Goal: Information Seeking & Learning: Learn about a topic

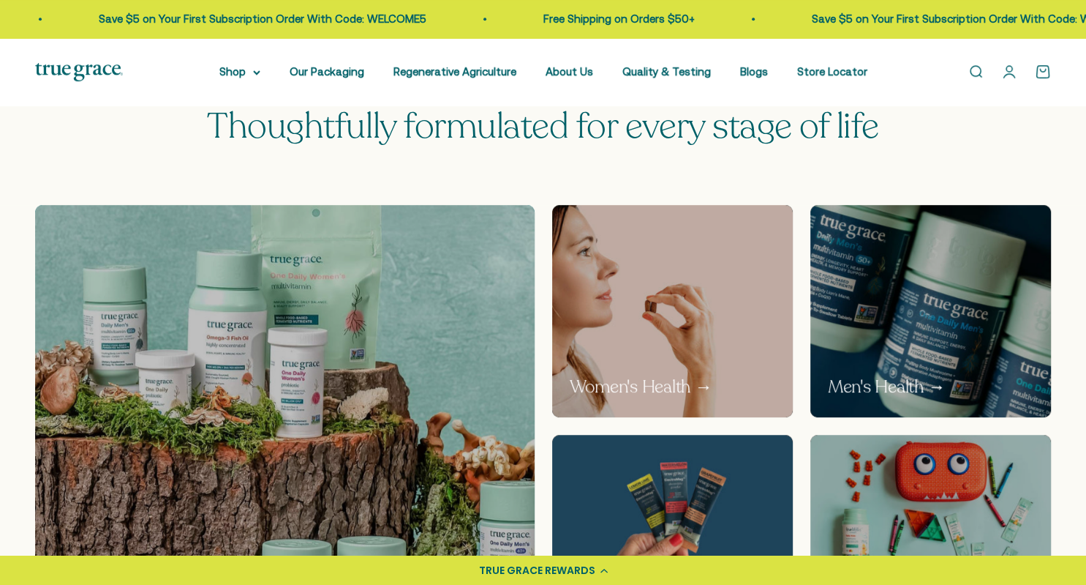
scroll to position [927, 0]
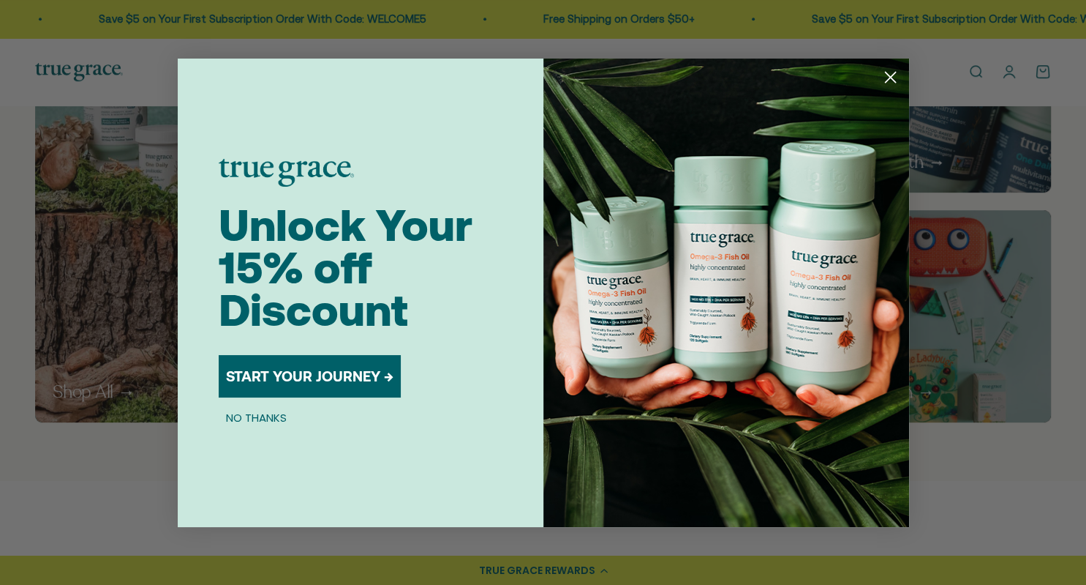
click at [887, 70] on circle "Close dialog" at bounding box center [890, 76] width 24 height 24
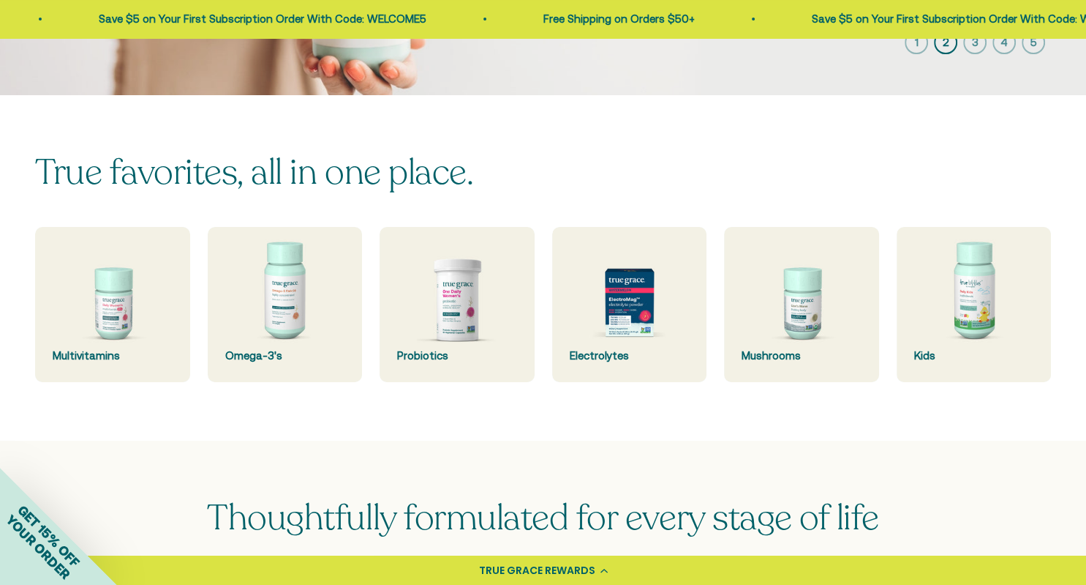
scroll to position [0, 0]
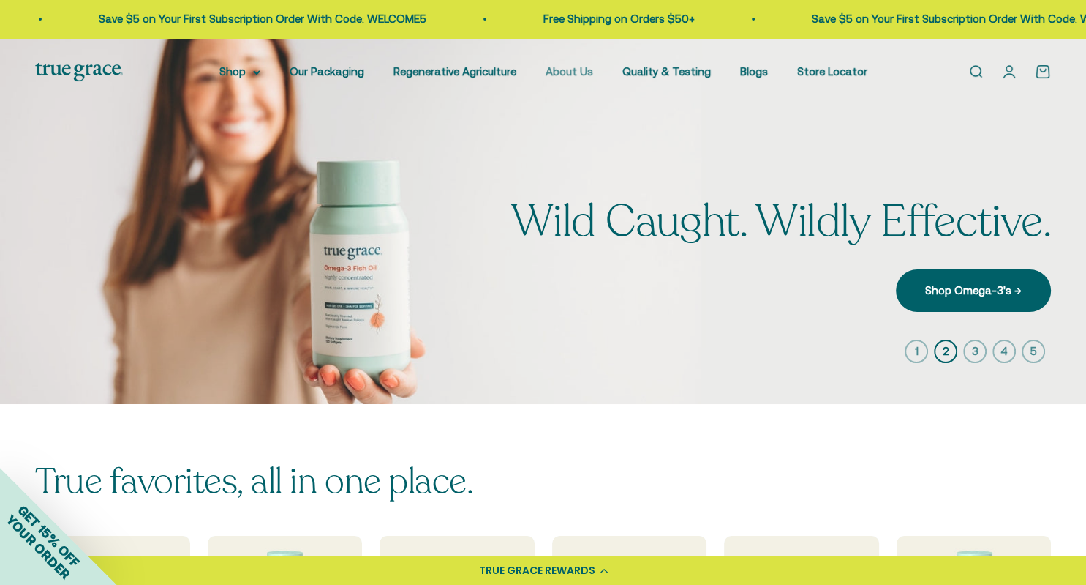
click at [577, 72] on link "About Us" at bounding box center [570, 71] width 48 height 12
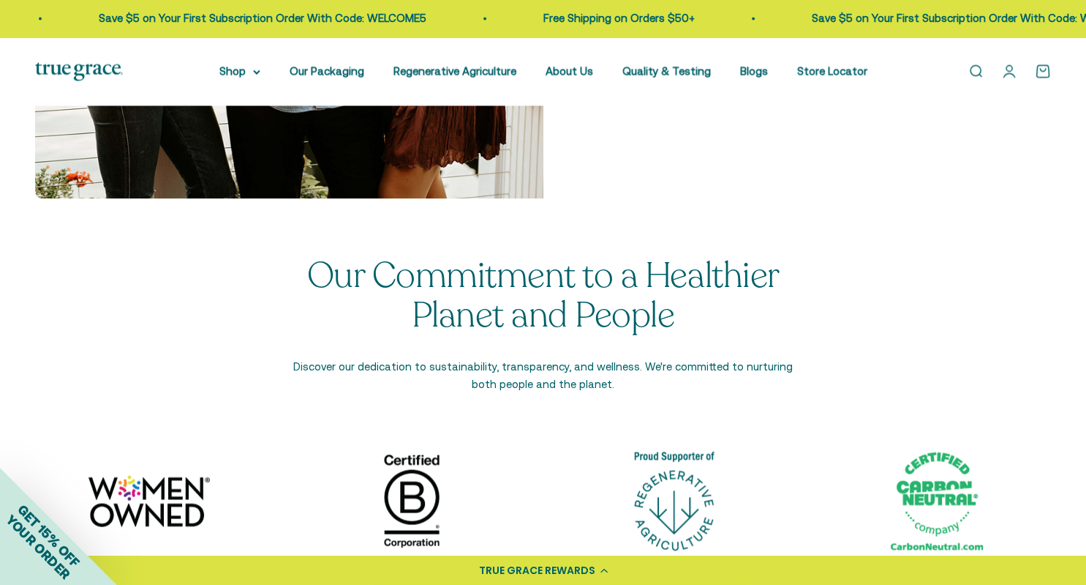
scroll to position [2395, 0]
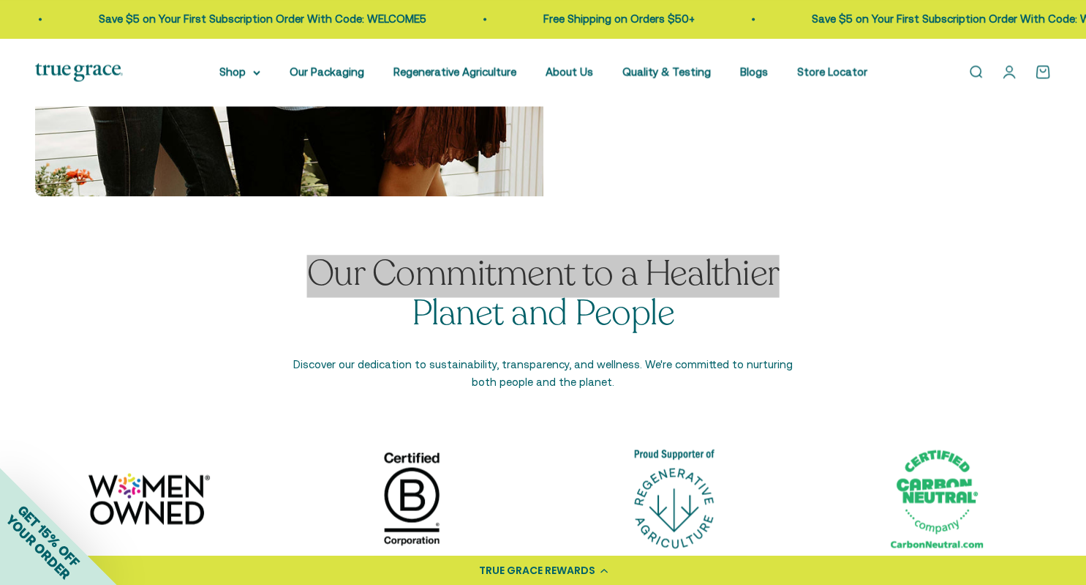
drag, startPoint x: 601, startPoint y: 381, endPoint x: 294, endPoint y: 279, distance: 323.7
click at [294, 279] on div "Our Commitment to a Healthier Planet and People Discover our dedication to sust…" at bounding box center [544, 323] width 512 height 136
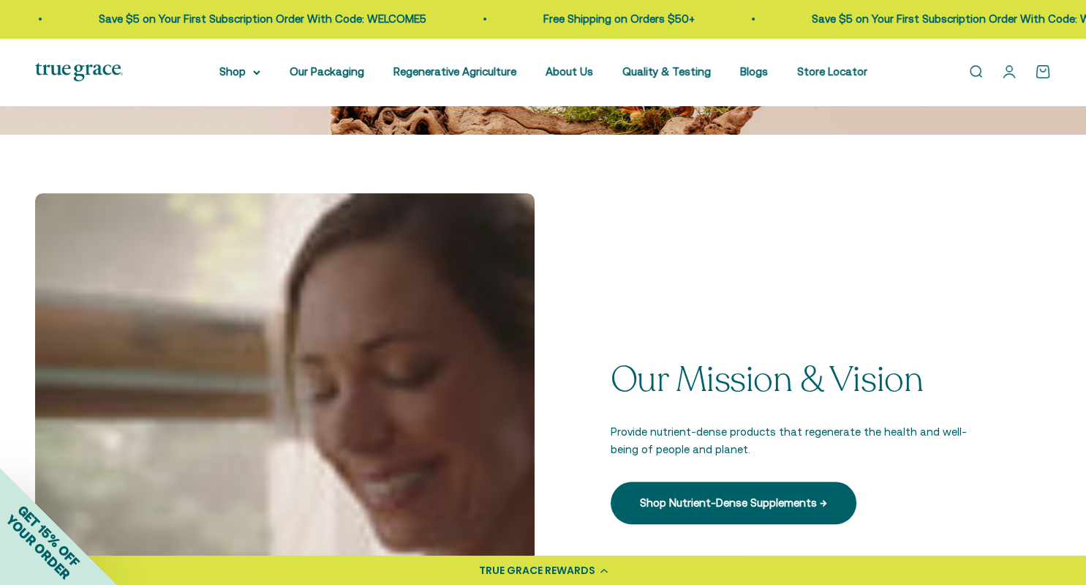
scroll to position [0, 0]
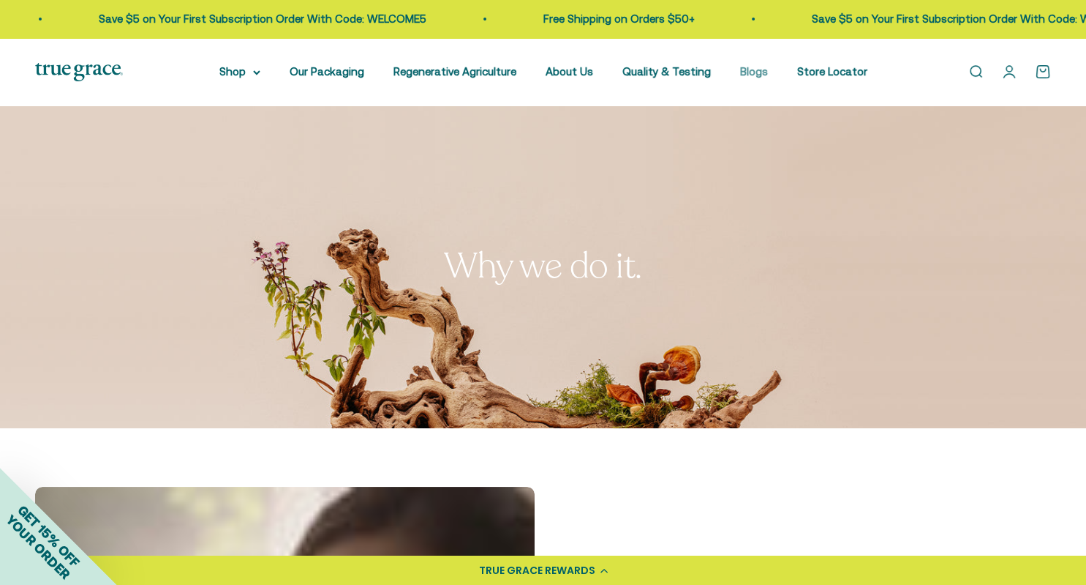
click at [745, 70] on link "Blogs" at bounding box center [754, 71] width 28 height 12
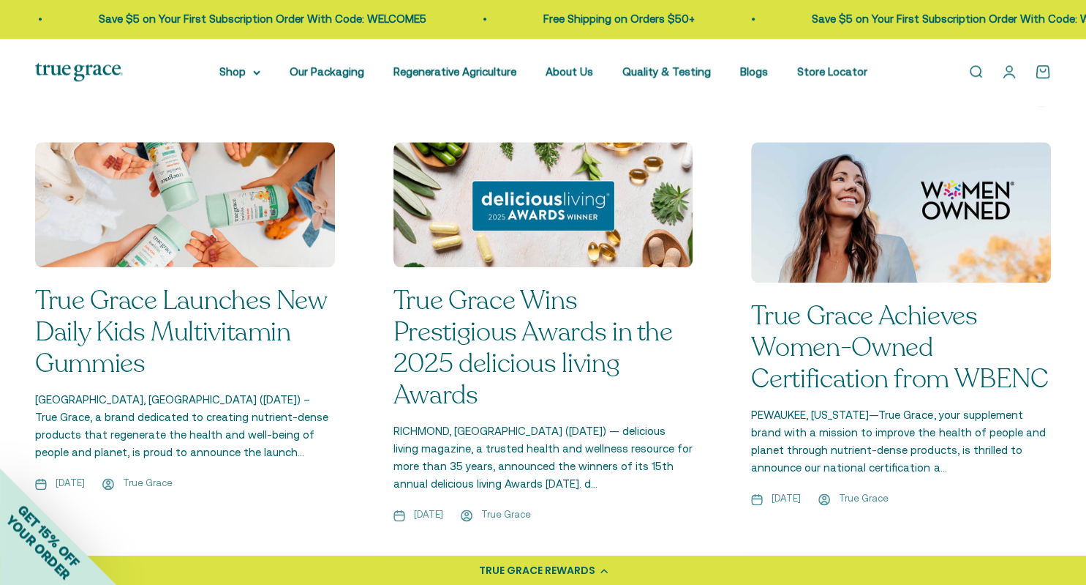
scroll to position [1622, 0]
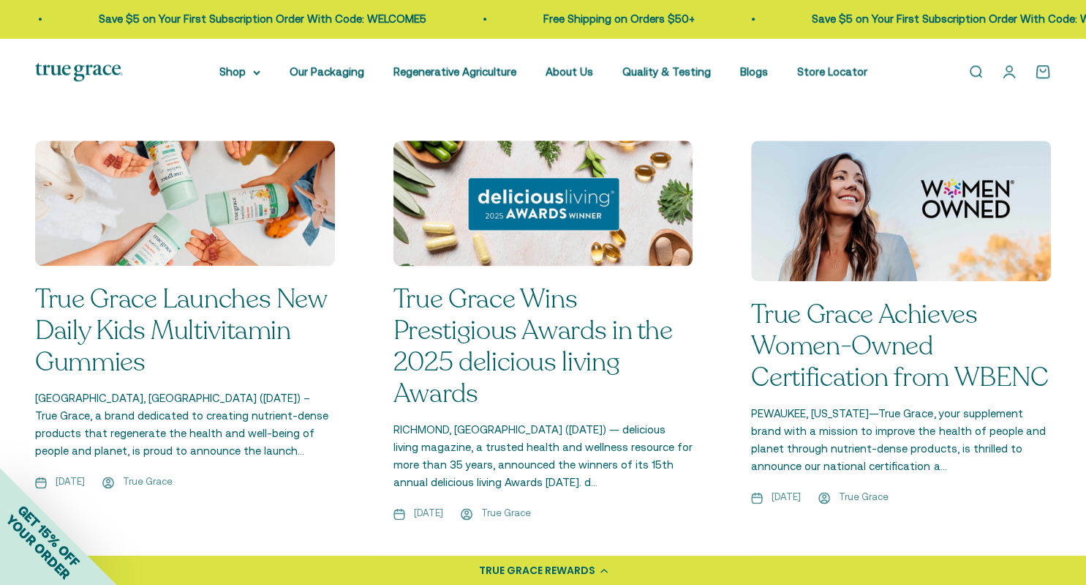
click at [525, 202] on img at bounding box center [543, 203] width 318 height 132
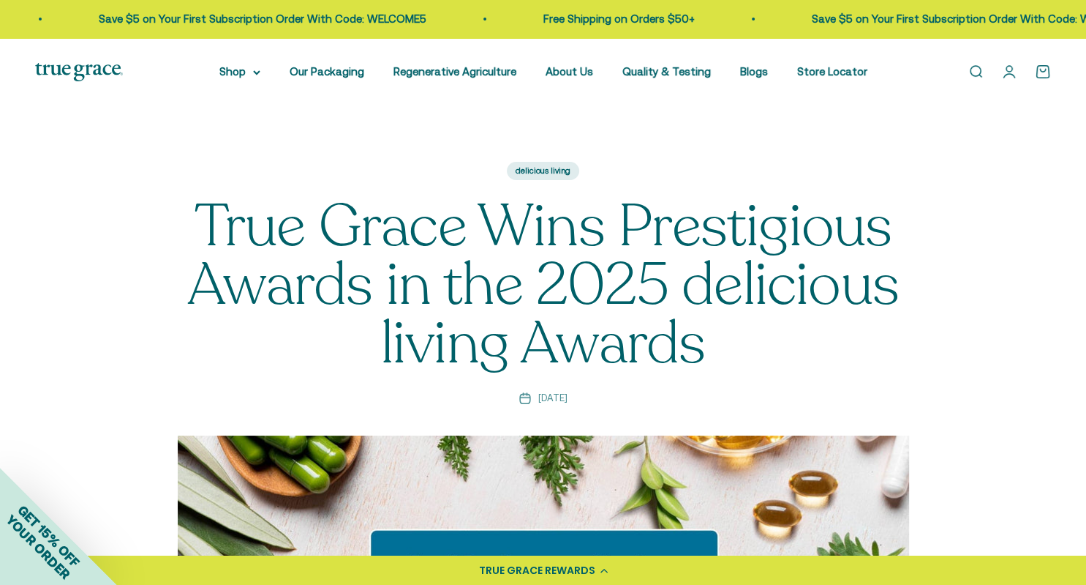
click at [102, 69] on img at bounding box center [79, 72] width 88 height 18
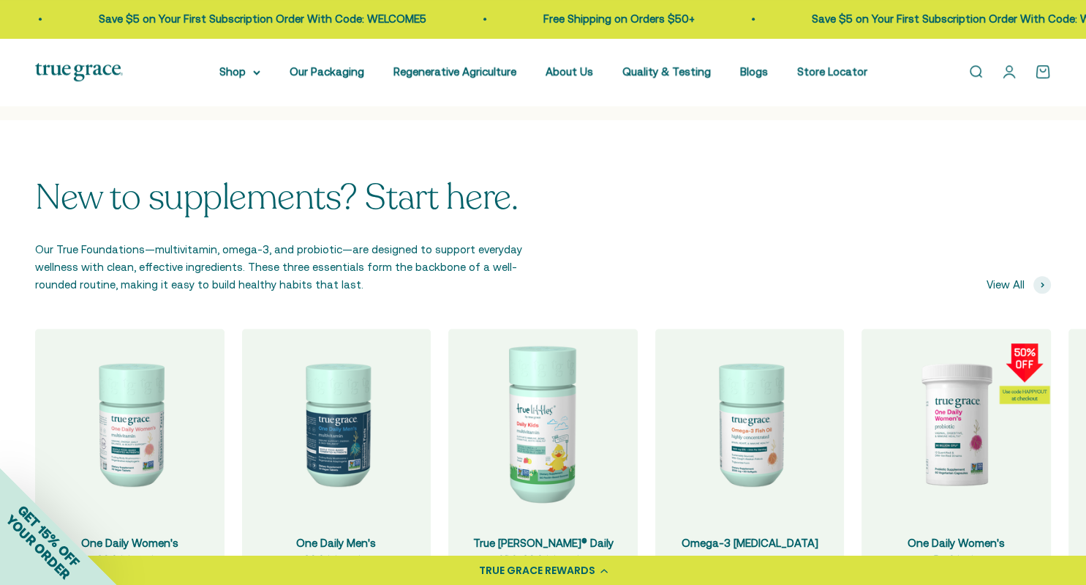
scroll to position [1310, 0]
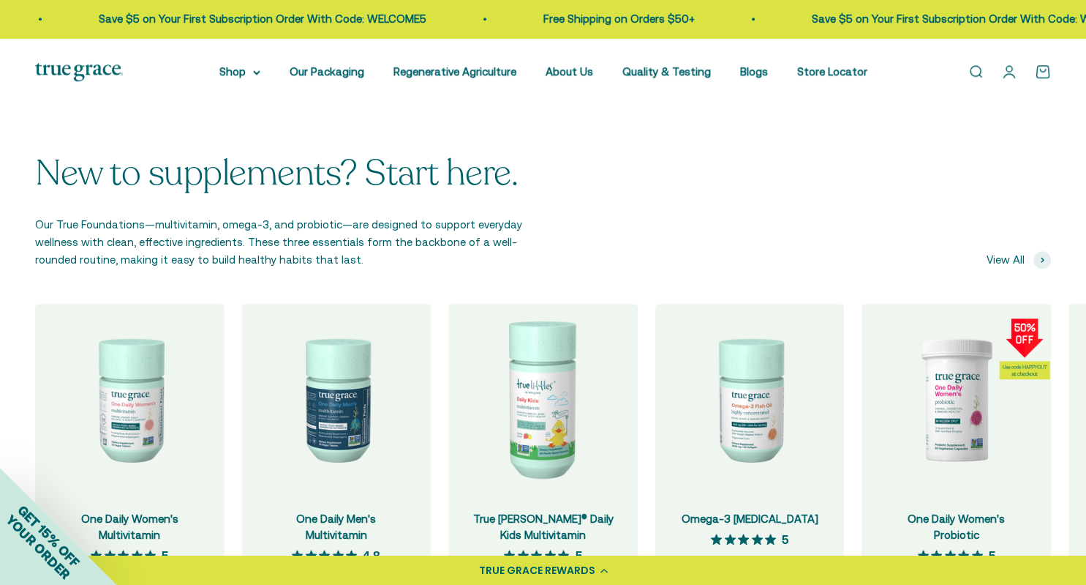
drag, startPoint x: 301, startPoint y: 262, endPoint x: 26, endPoint y: 227, distance: 277.3
click at [26, 227] on div "New to supplements? Start here. Our True Foundations—multivitamin, omega-3, and…" at bounding box center [543, 415] width 1086 height 639
copy p "Our True Foundations—multivitamin, omega-3, and probiotic—are designed to suppo…"
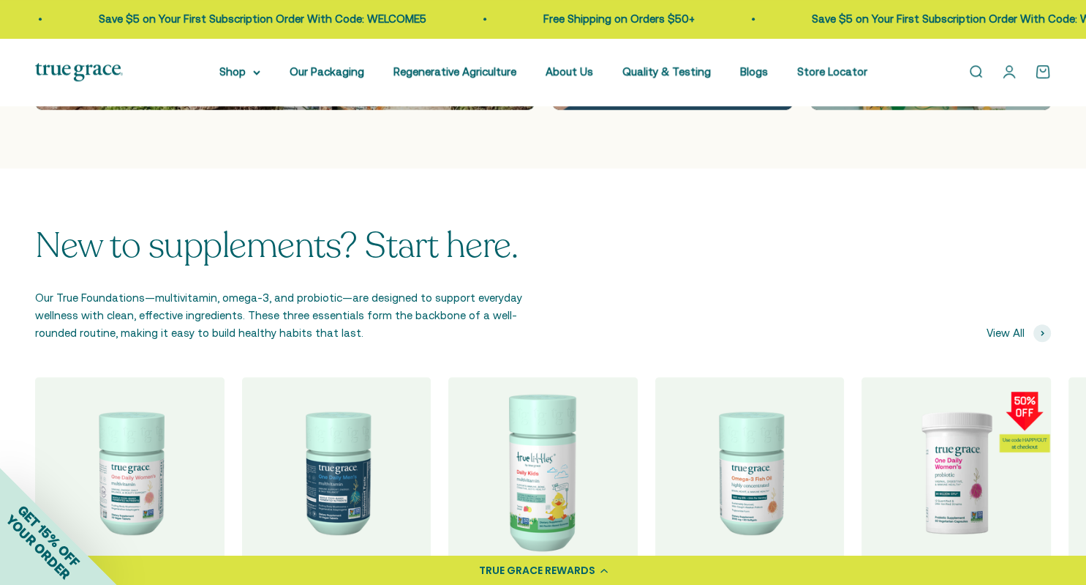
click at [86, 66] on img at bounding box center [79, 72] width 88 height 18
